Goal: Task Accomplishment & Management: Manage account settings

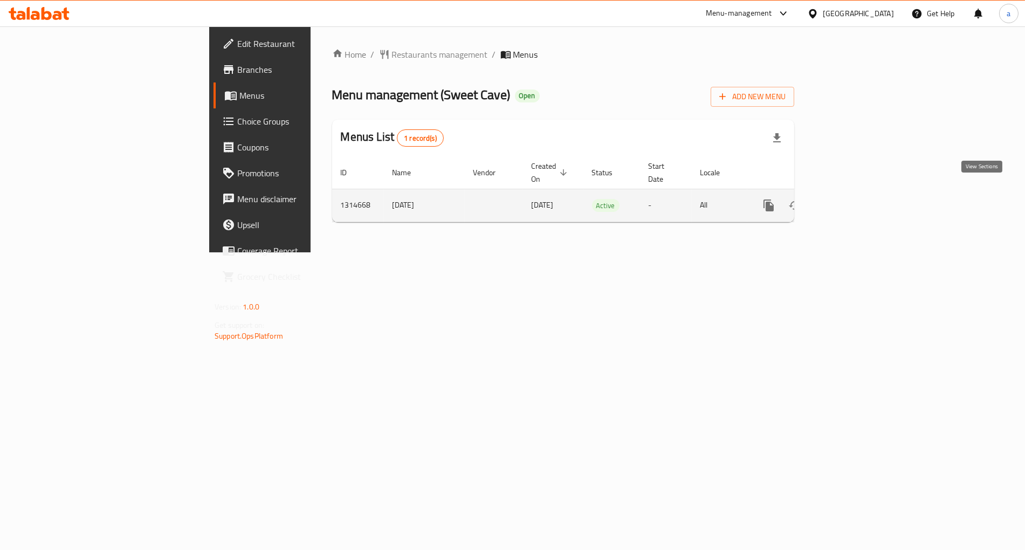
click at [853, 200] on icon "enhanced table" at bounding box center [846, 205] width 13 height 13
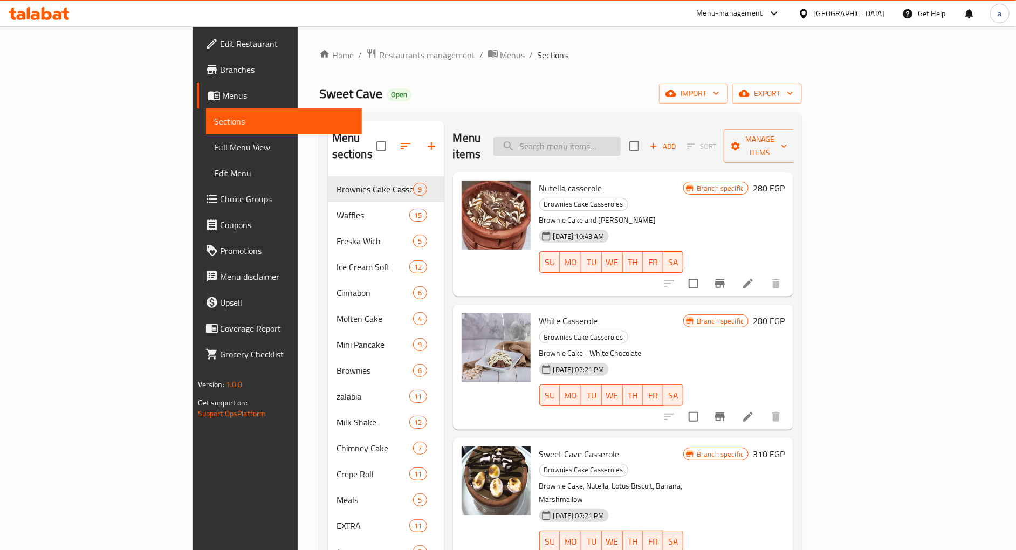
click at [621, 137] on input "search" at bounding box center [557, 146] width 127 height 19
paste input "Classic Ice Cream Soft"
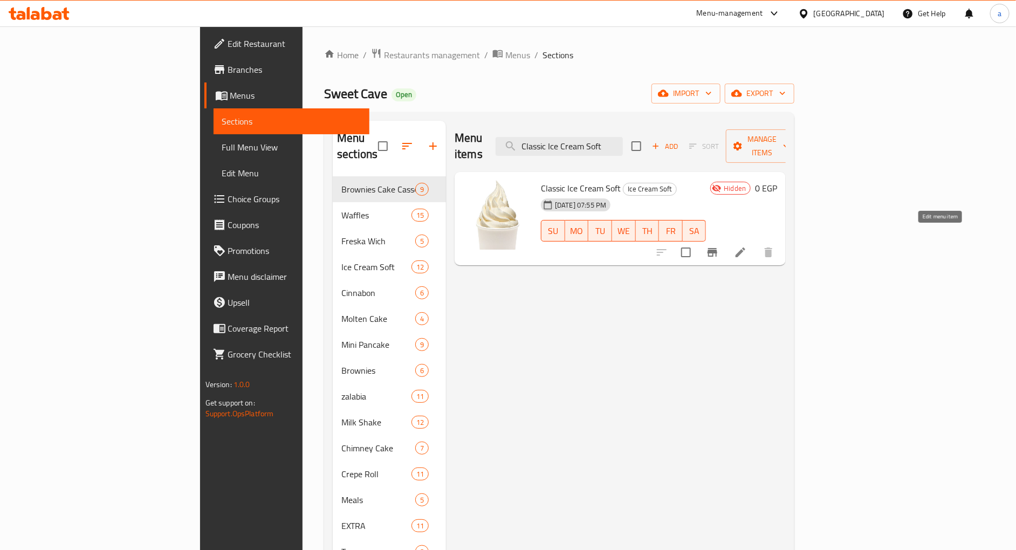
type input "Classic Ice Cream Soft"
click at [746, 248] on icon at bounding box center [741, 253] width 10 height 10
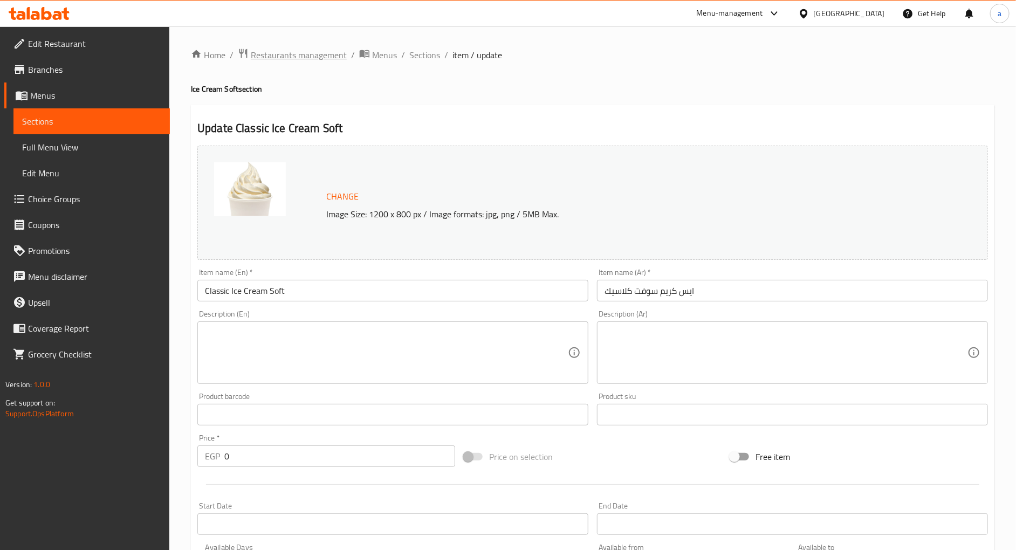
click at [303, 55] on span "Restaurants management" at bounding box center [299, 55] width 96 height 13
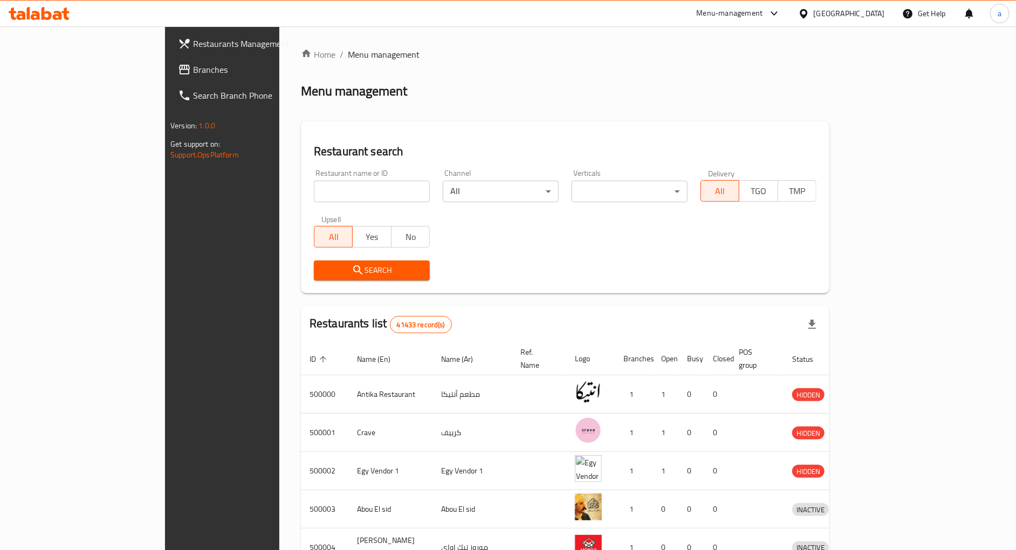
click at [193, 66] on span "Branches" at bounding box center [259, 69] width 133 height 13
